Goal: Transaction & Acquisition: Purchase product/service

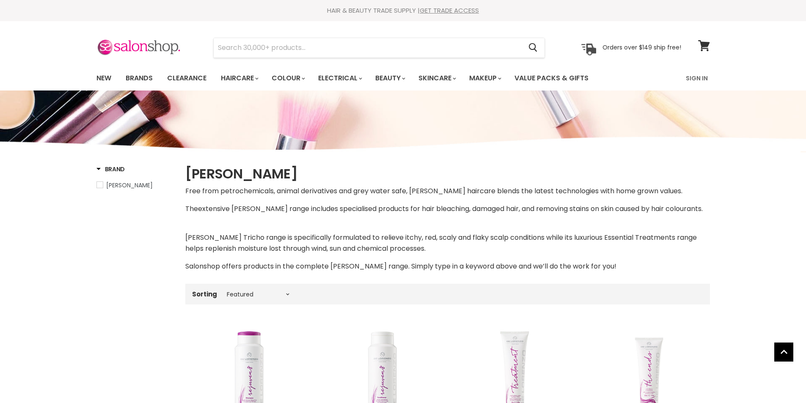
select select "manual"
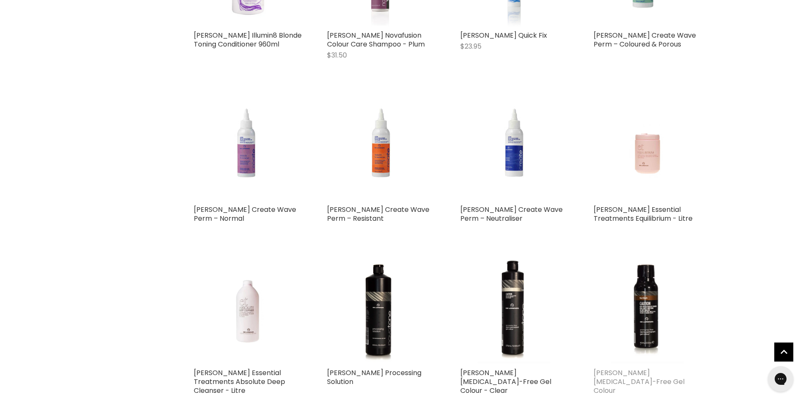
click at [616, 368] on link "[PERSON_NAME] [MEDICAL_DATA]-Free Gel Colour" at bounding box center [638, 381] width 91 height 27
